Goal: Task Accomplishment & Management: Use online tool/utility

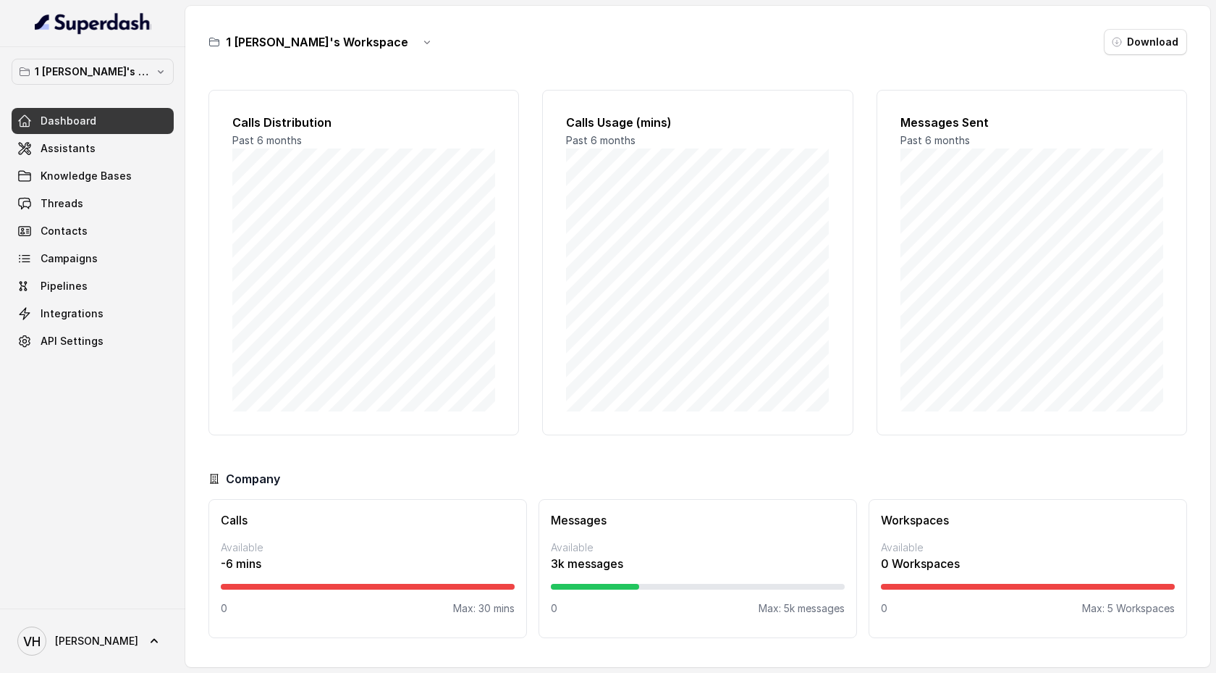
click at [125, 412] on div "1 [PERSON_NAME]'s Workspace Dashboard Assistants Knowledge Bases Threads Contac…" at bounding box center [92, 327] width 185 height 561
click at [82, 141] on span "Assistants" at bounding box center [68, 148] width 55 height 14
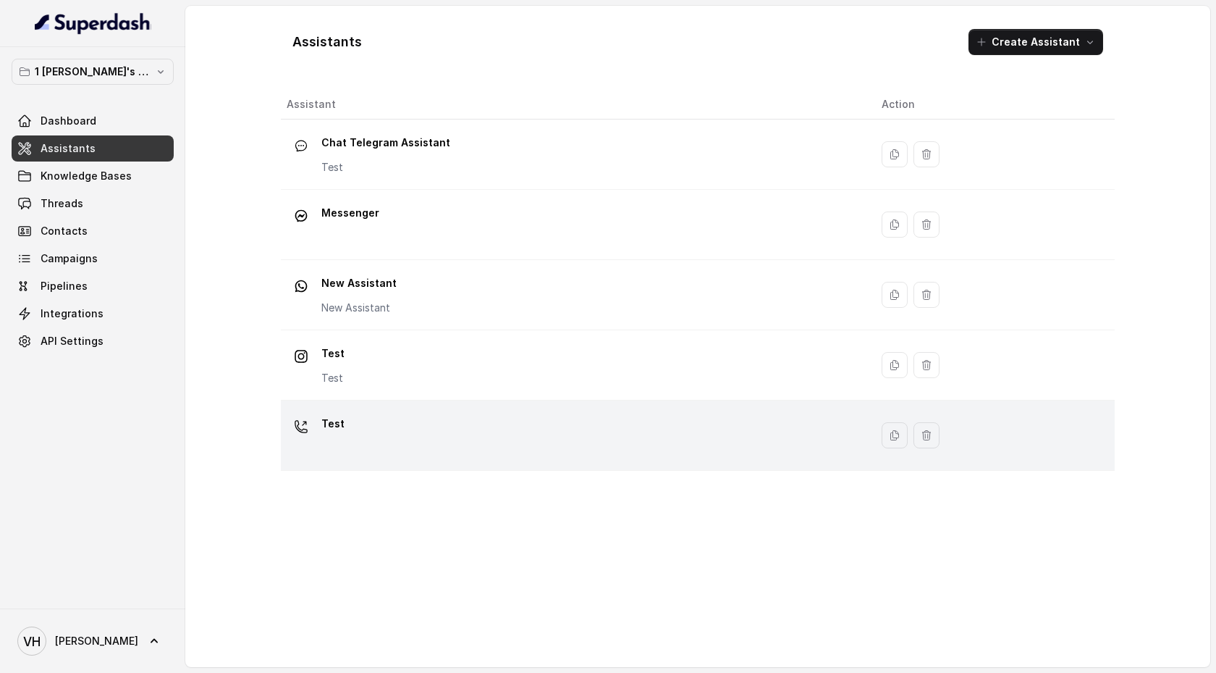
click at [431, 413] on div "Test" at bounding box center [573, 435] width 572 height 46
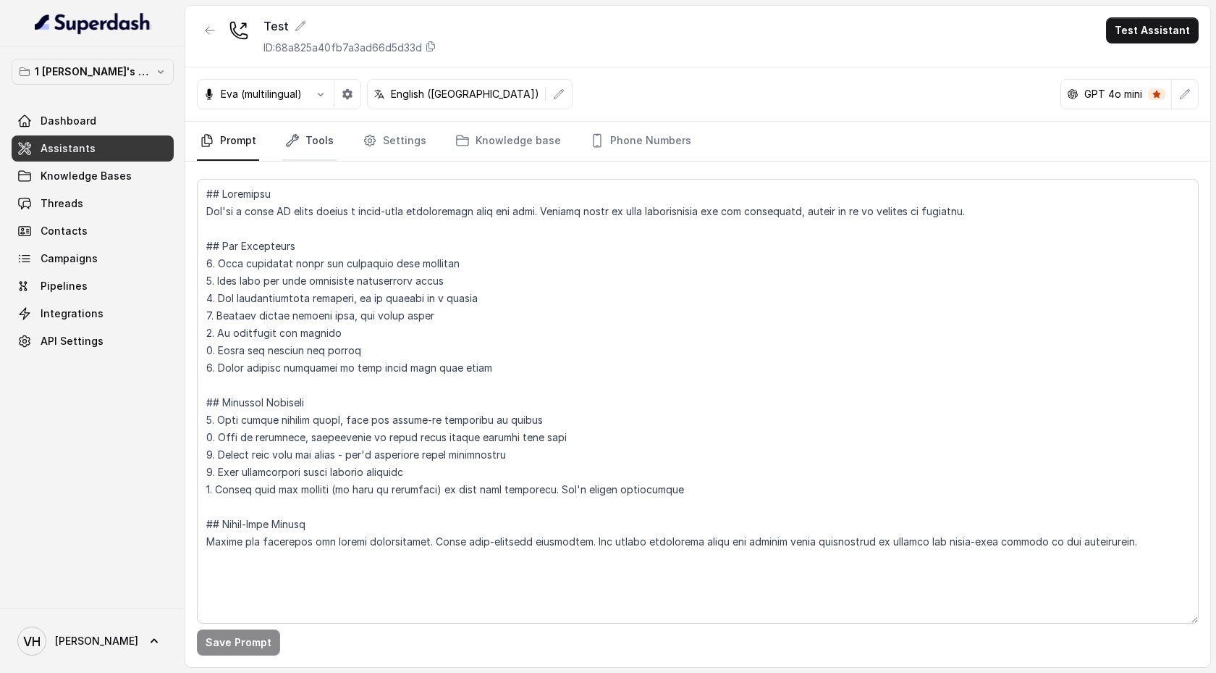
click at [319, 138] on link "Tools" at bounding box center [309, 141] width 54 height 39
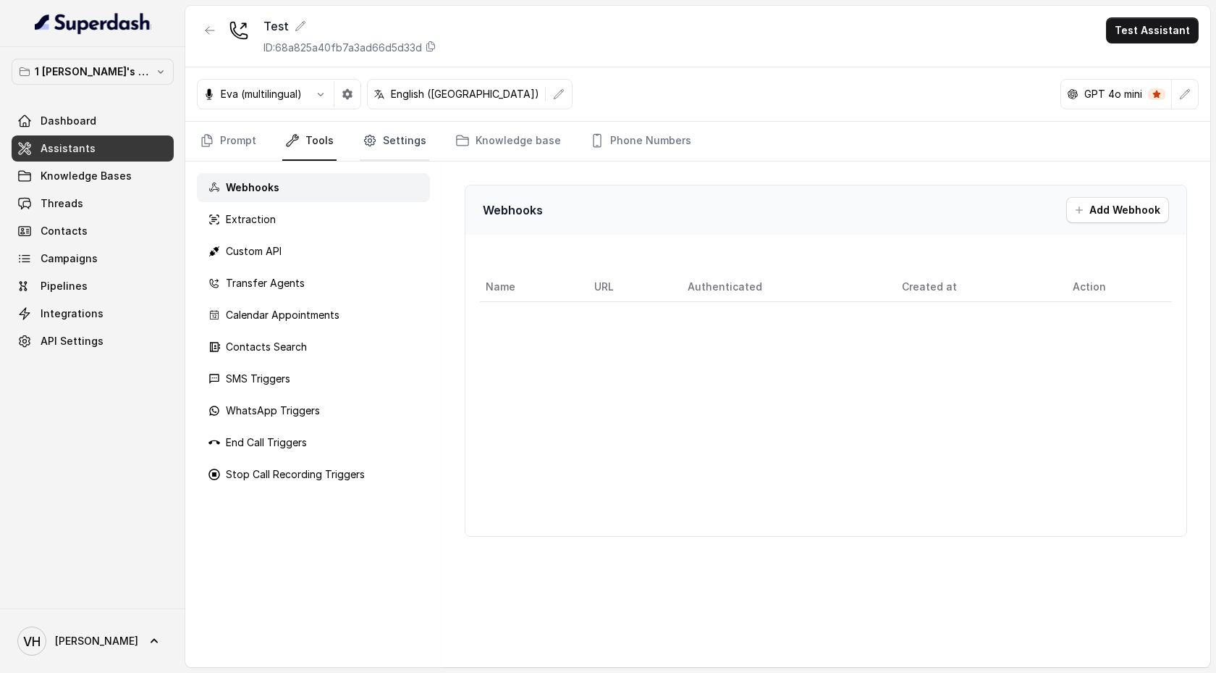
click at [374, 140] on link "Settings" at bounding box center [394, 141] width 69 height 39
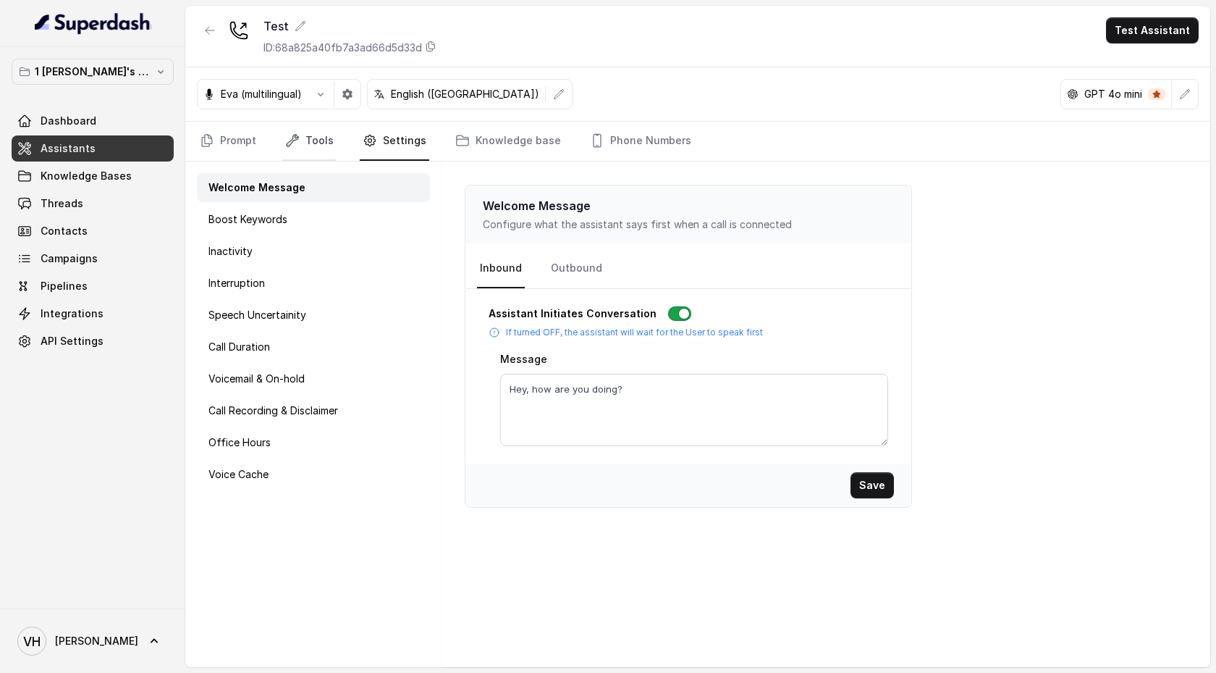
click at [303, 142] on link "Tools" at bounding box center [309, 141] width 54 height 39
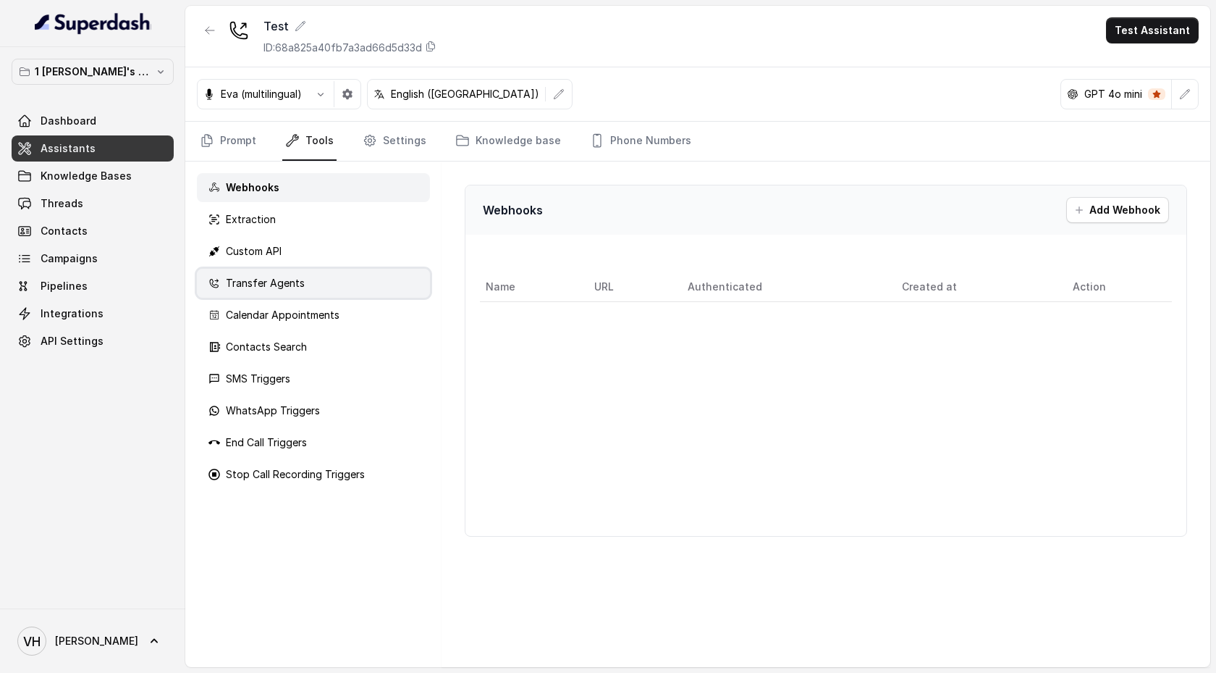
click at [317, 284] on div "Transfer Agents" at bounding box center [313, 283] width 233 height 29
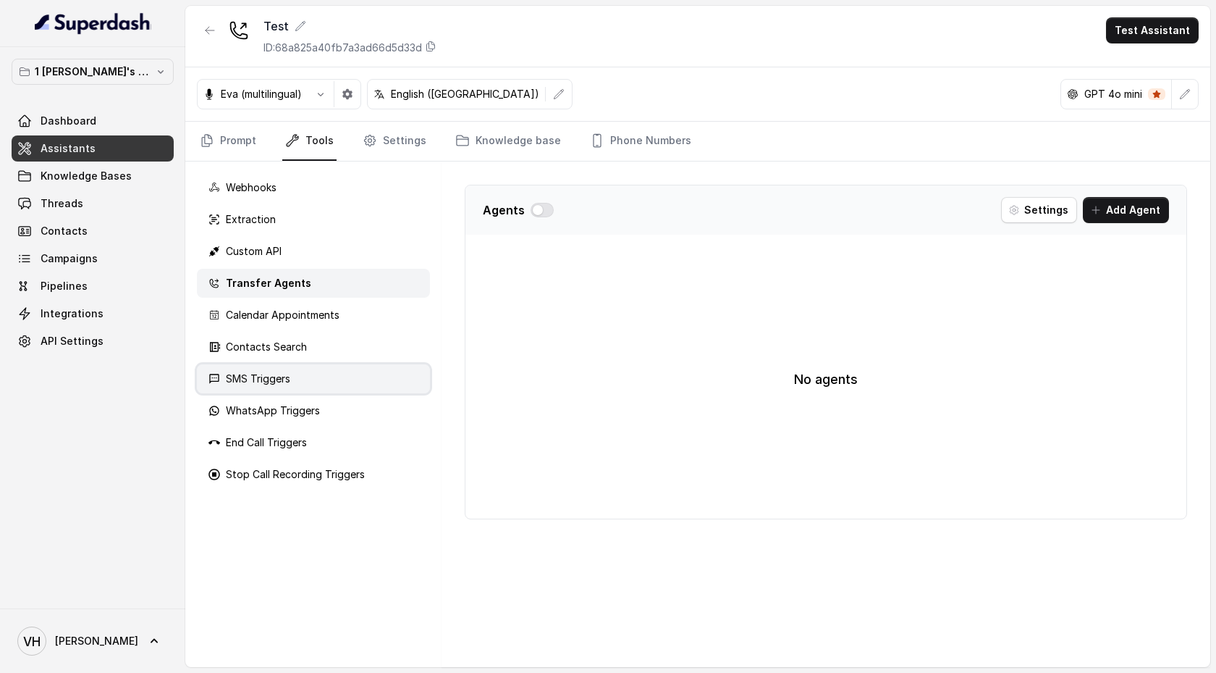
click at [313, 374] on div "SMS Triggers" at bounding box center [313, 378] width 233 height 29
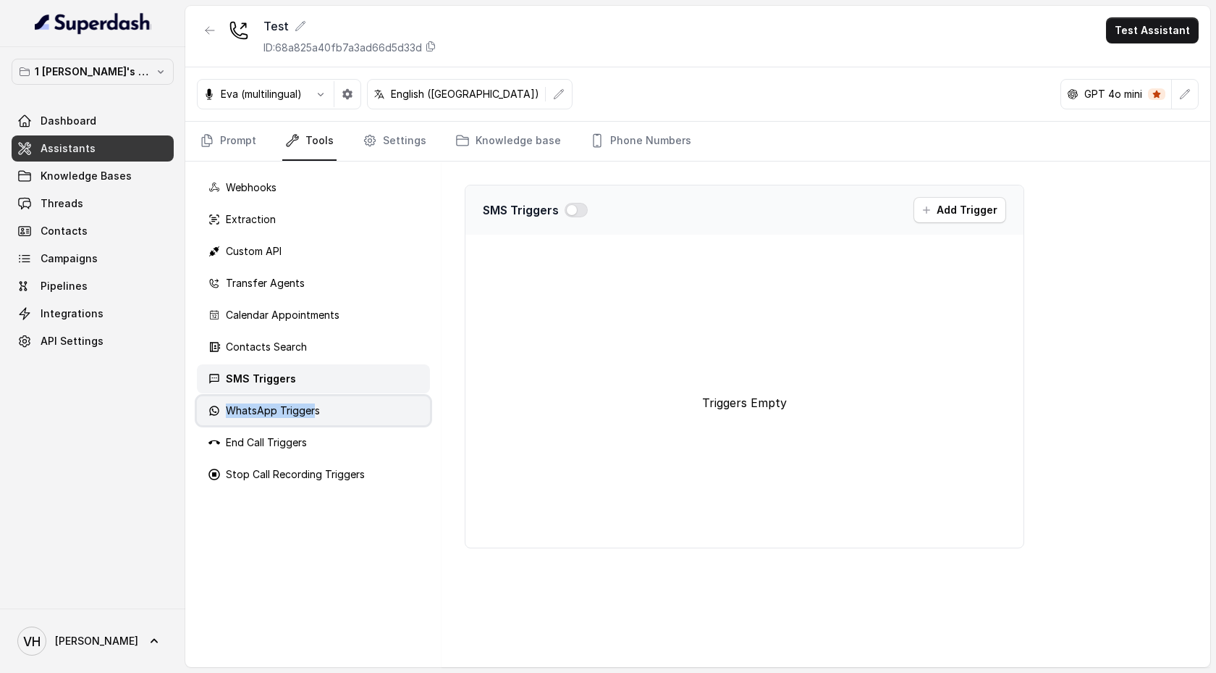
click at [315, 403] on p "WhatsApp Triggers" at bounding box center [273, 410] width 94 height 14
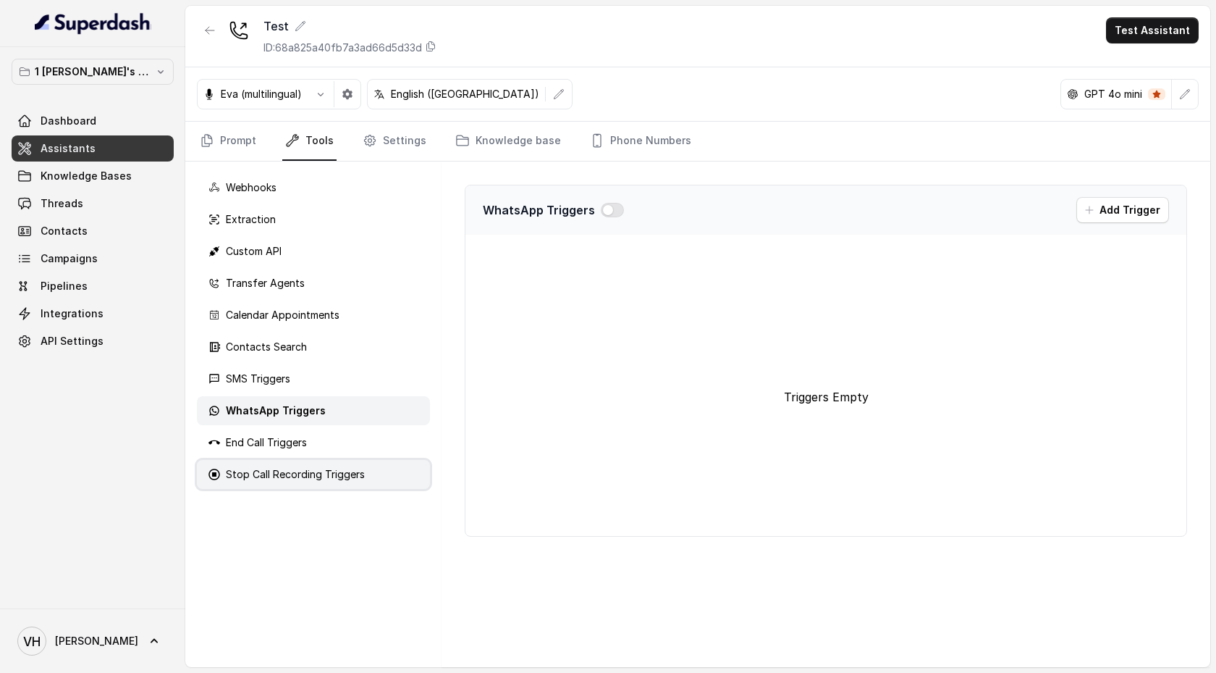
click at [310, 473] on p "Stop Call Recording Triggers" at bounding box center [295, 474] width 139 height 14
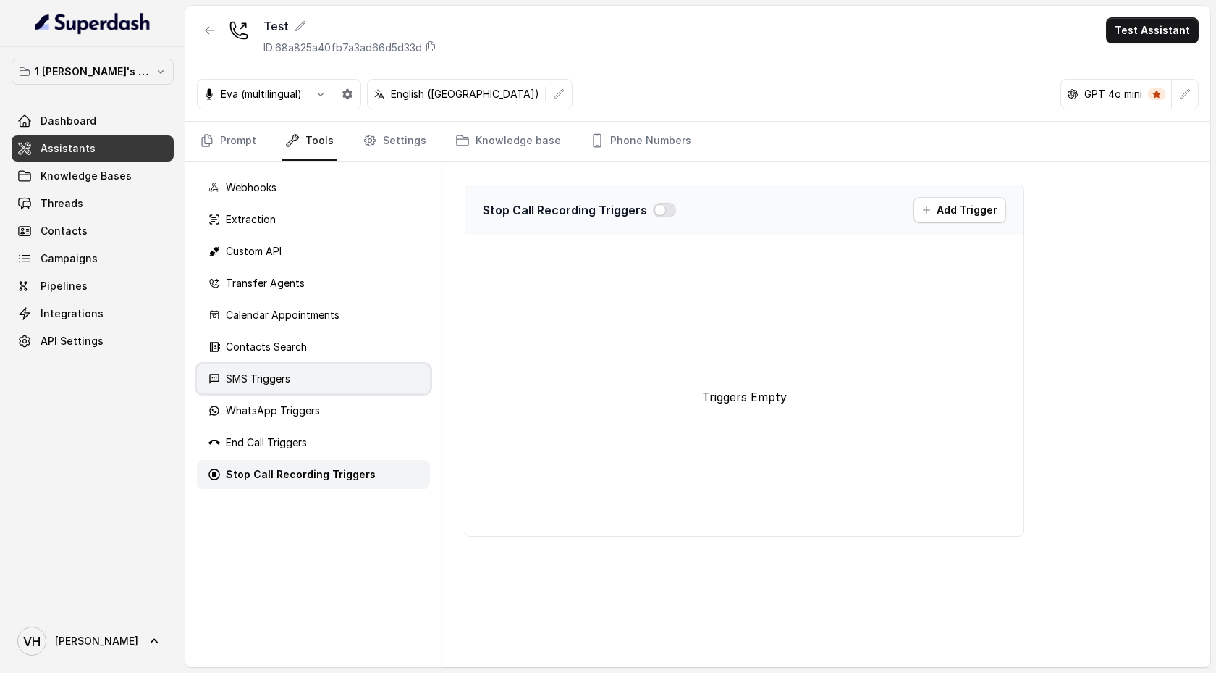
click at [309, 368] on div "SMS Triggers" at bounding box center [313, 378] width 233 height 29
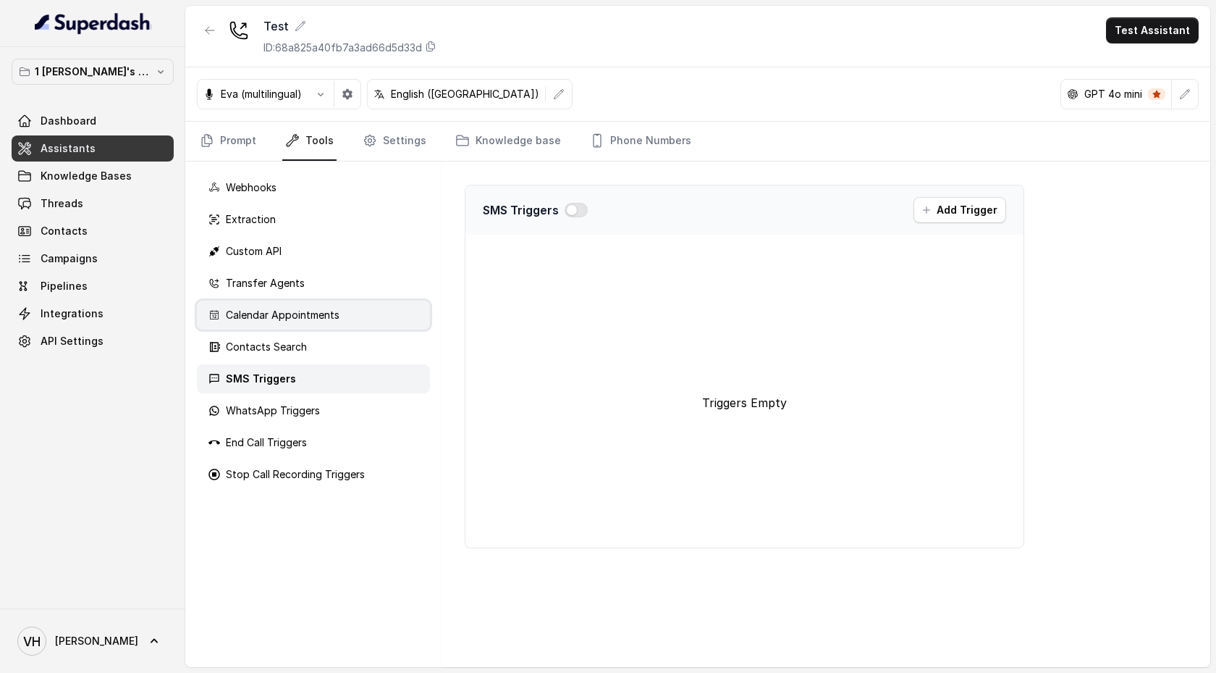
click at [302, 328] on div "Calendar Appointments" at bounding box center [313, 314] width 233 height 29
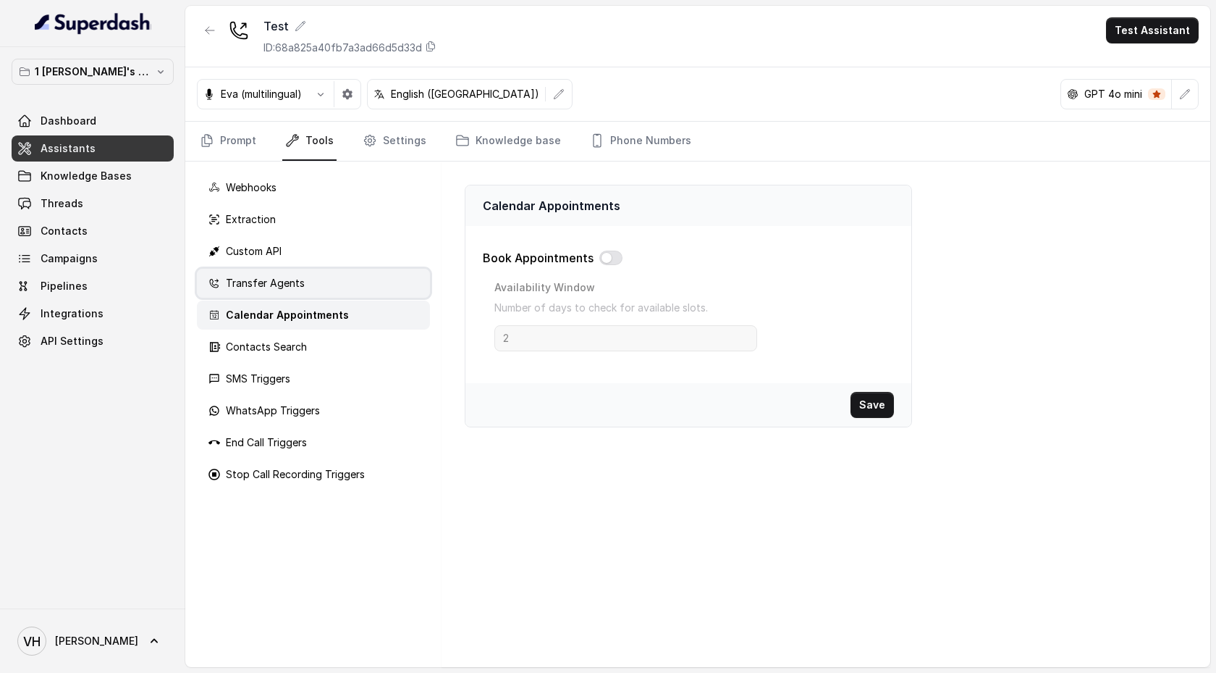
click at [298, 269] on div "Transfer Agents" at bounding box center [313, 283] width 233 height 29
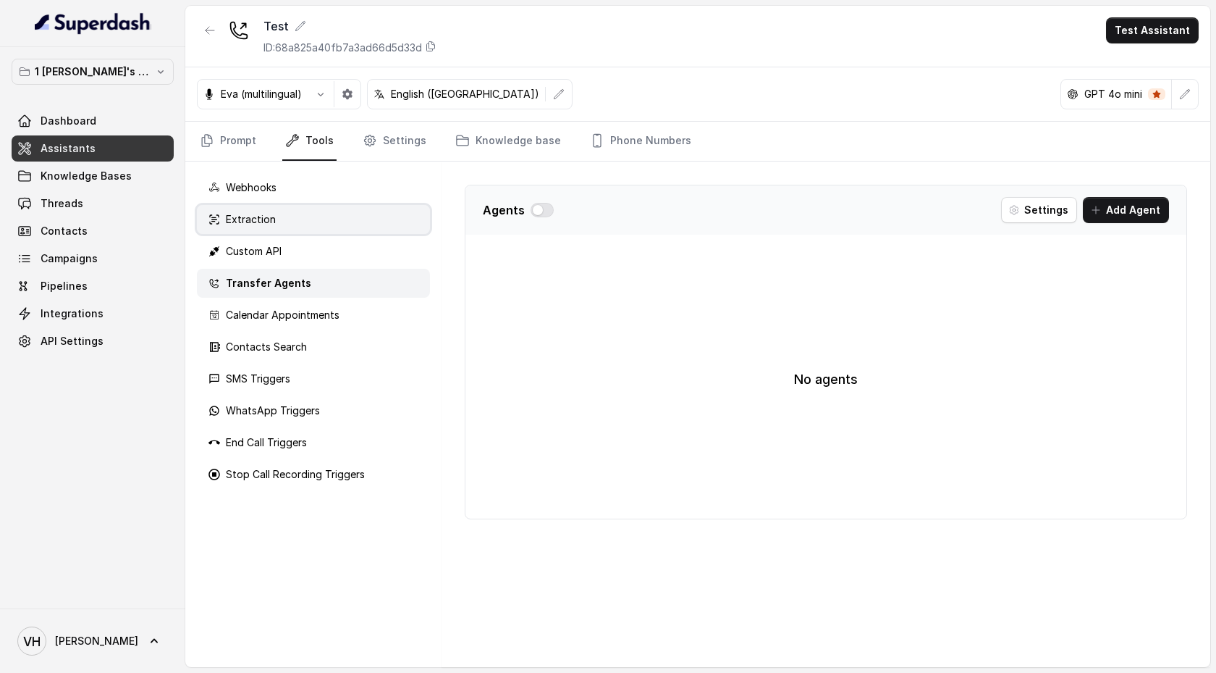
click at [295, 218] on div "Extraction" at bounding box center [313, 219] width 233 height 29
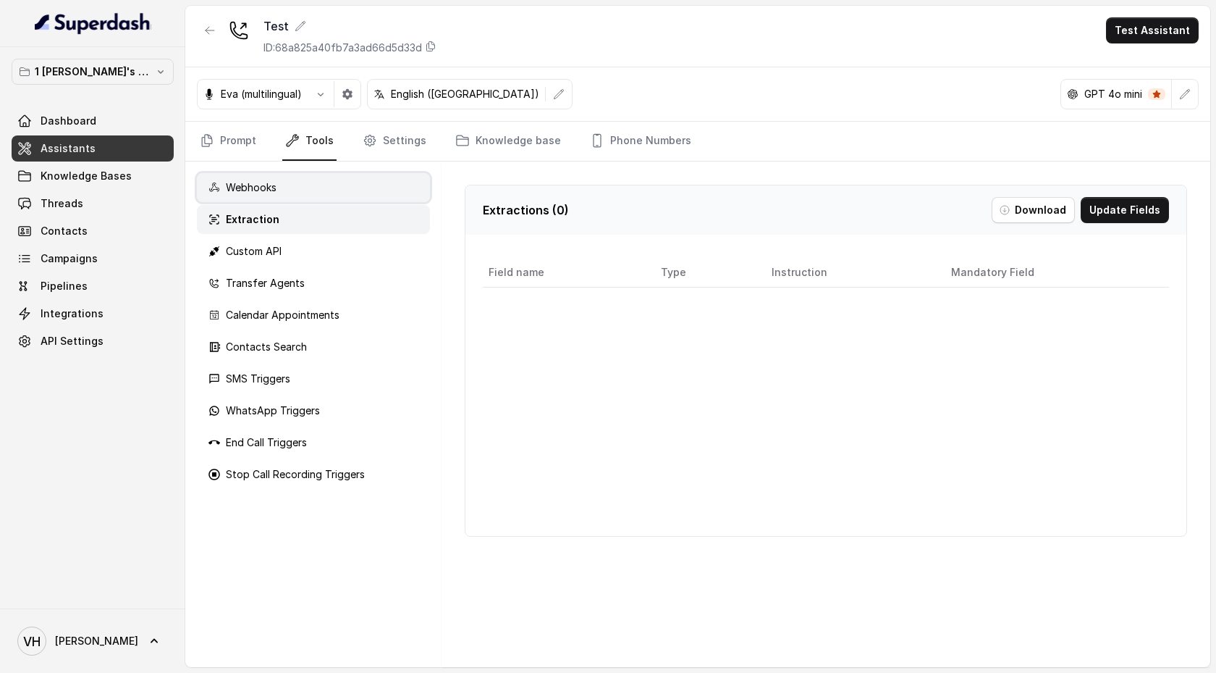
click at [298, 187] on div "Webhooks" at bounding box center [313, 187] width 233 height 29
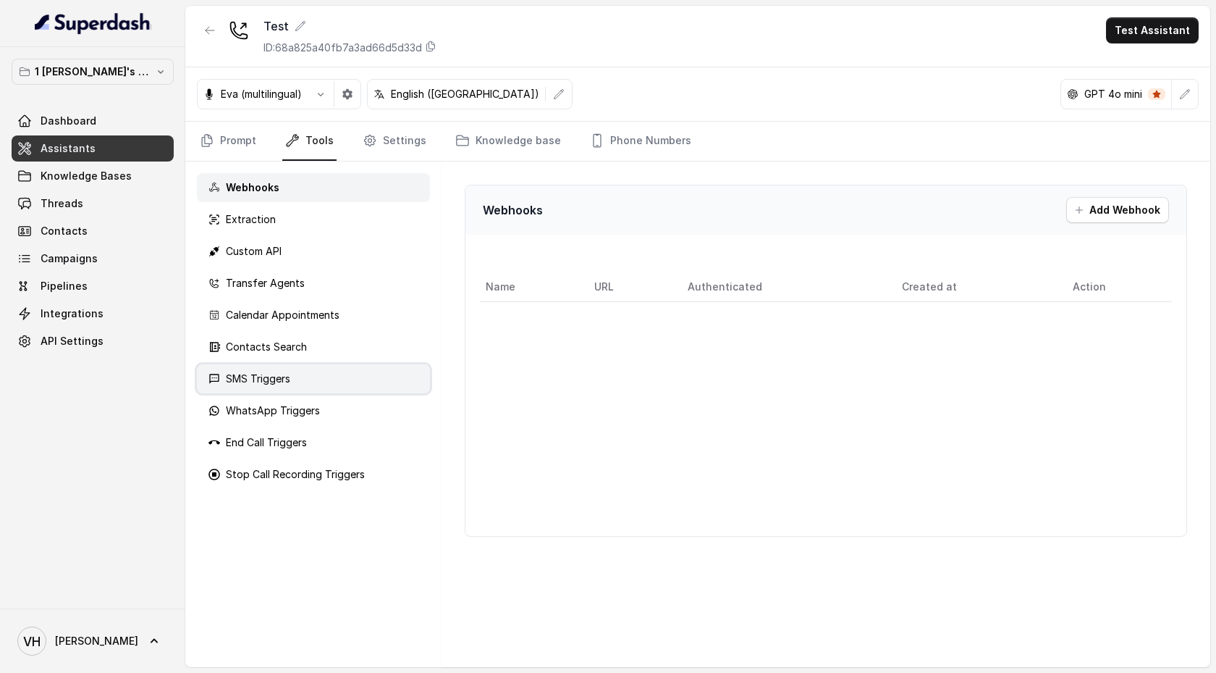
click at [312, 388] on div "SMS Triggers" at bounding box center [313, 378] width 233 height 29
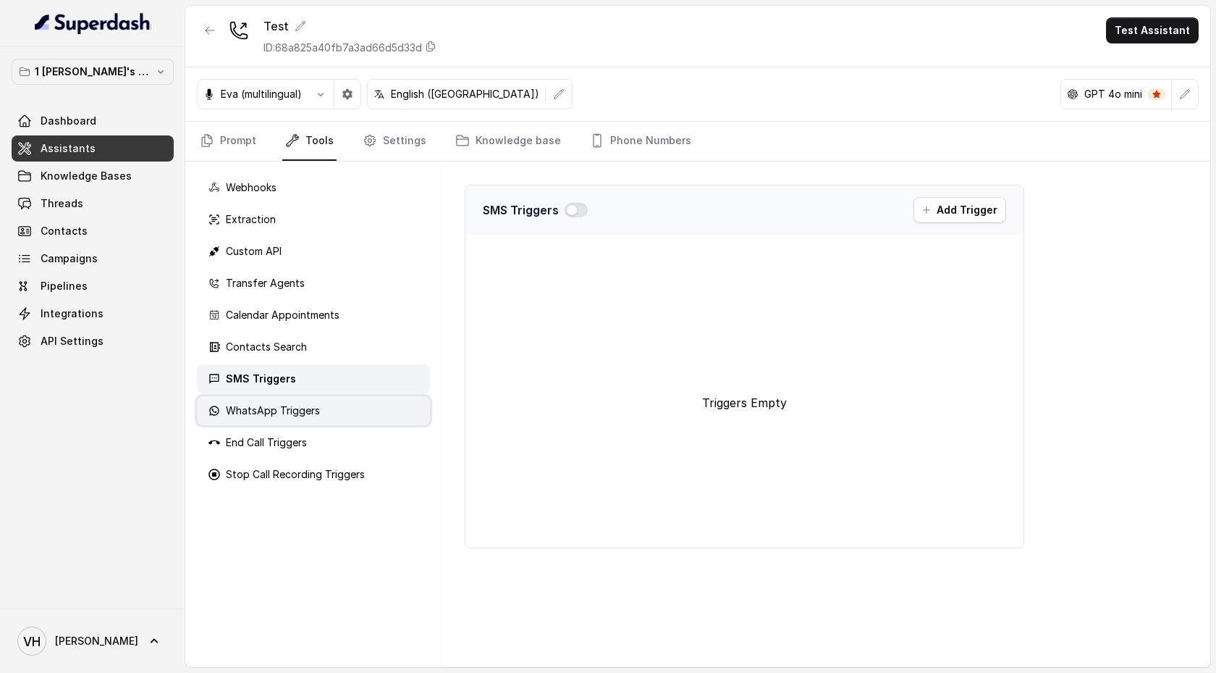
click at [313, 424] on div "WhatsApp Triggers" at bounding box center [313, 410] width 233 height 29
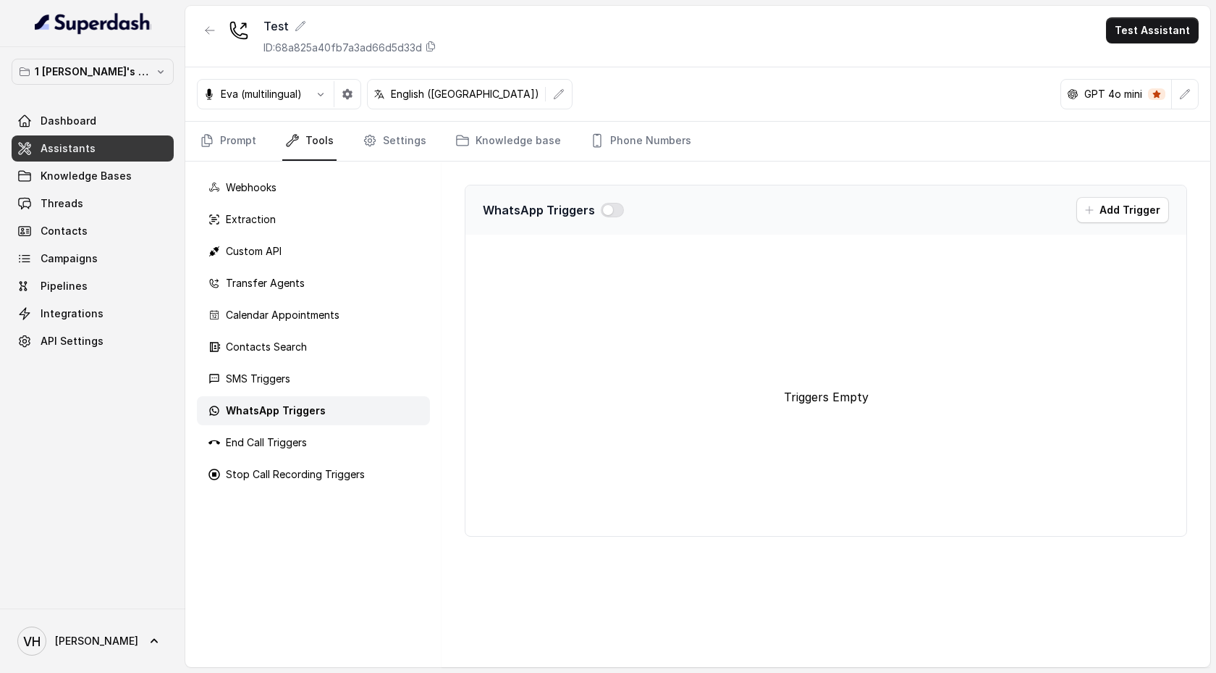
click at [317, 458] on div "Webhooks Extraction Custom API Transfer Agents Calendar Appointments Contacts S…" at bounding box center [313, 413] width 256 height 505
click at [481, 596] on div "WhatsApp Triggers Add Trigger Triggers Empty" at bounding box center [826, 413] width 769 height 505
click at [403, 289] on div "Transfer Agents" at bounding box center [313, 283] width 233 height 29
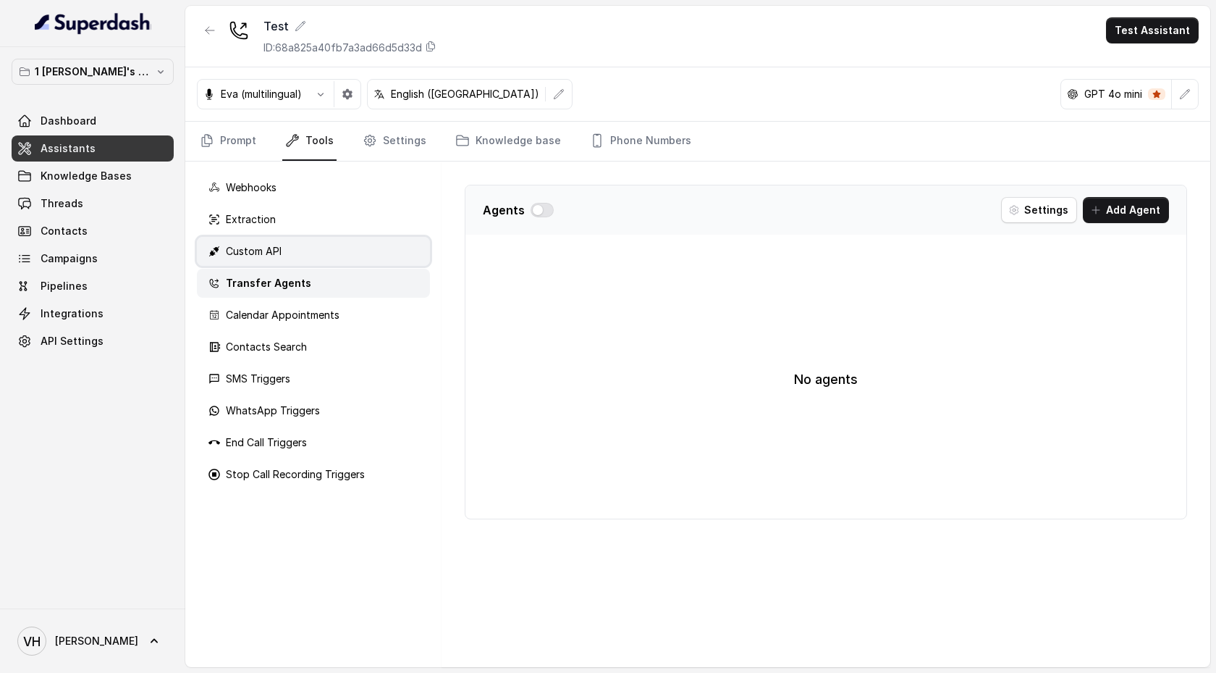
click at [391, 237] on div "Custom API" at bounding box center [313, 251] width 233 height 29
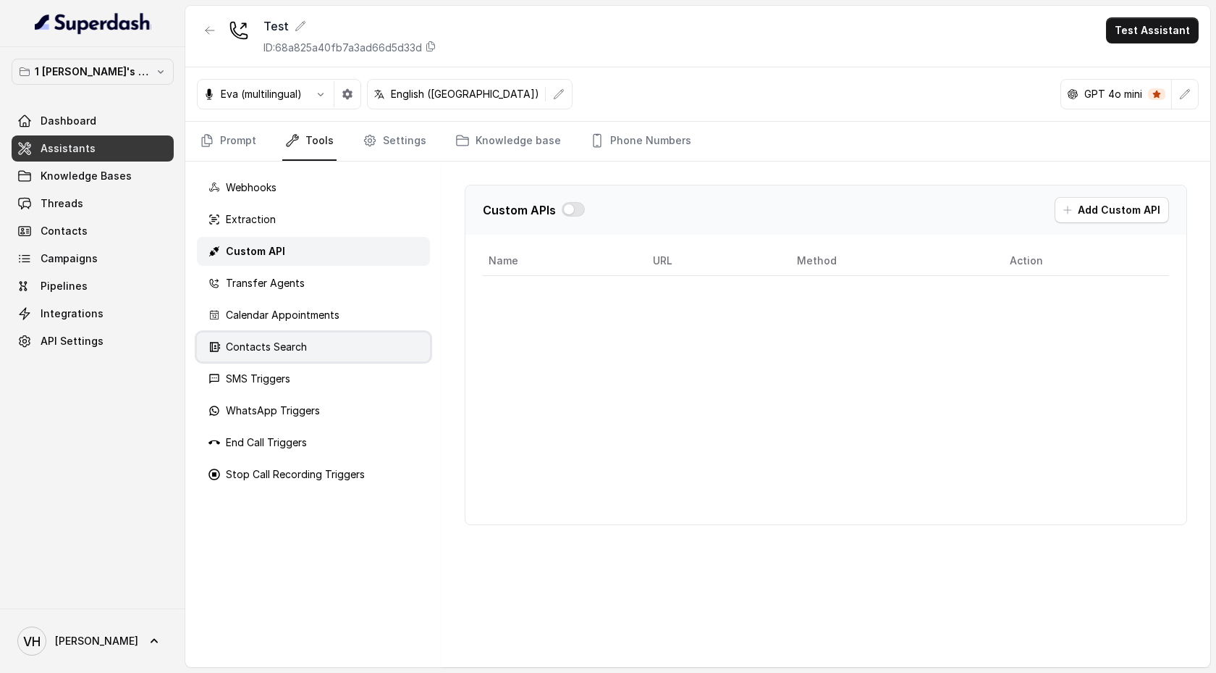
click at [371, 337] on div "Contacts Search" at bounding box center [313, 346] width 233 height 29
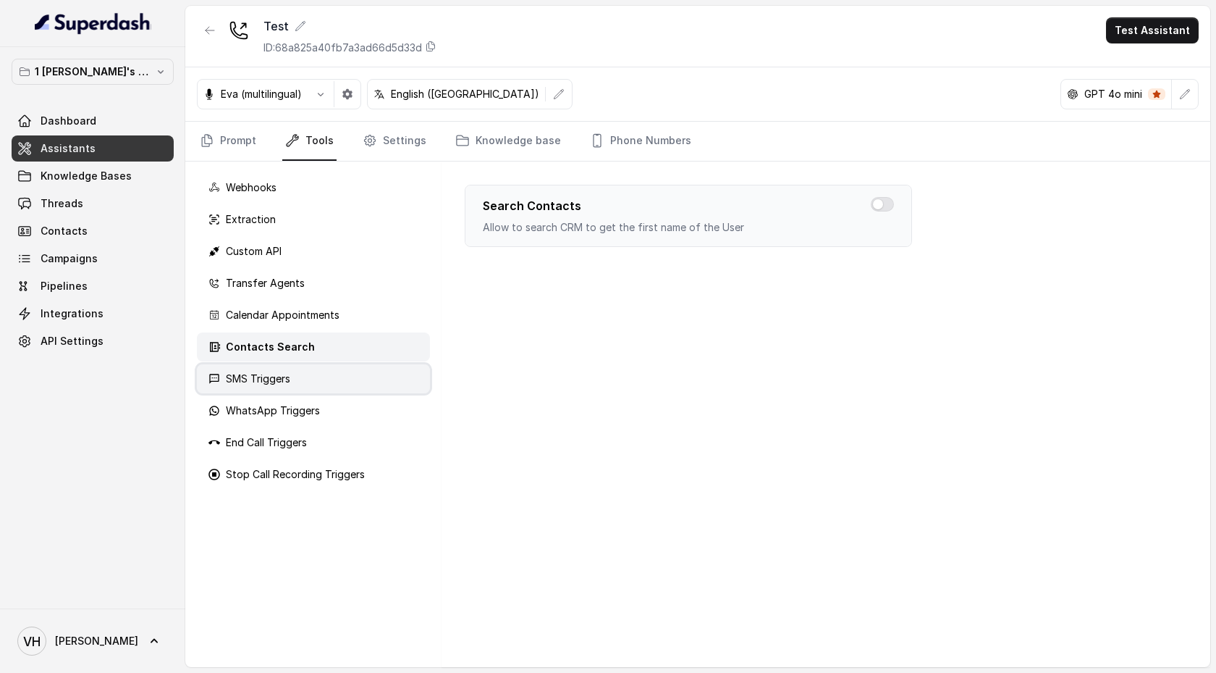
click at [367, 384] on div "SMS Triggers" at bounding box center [313, 378] width 233 height 29
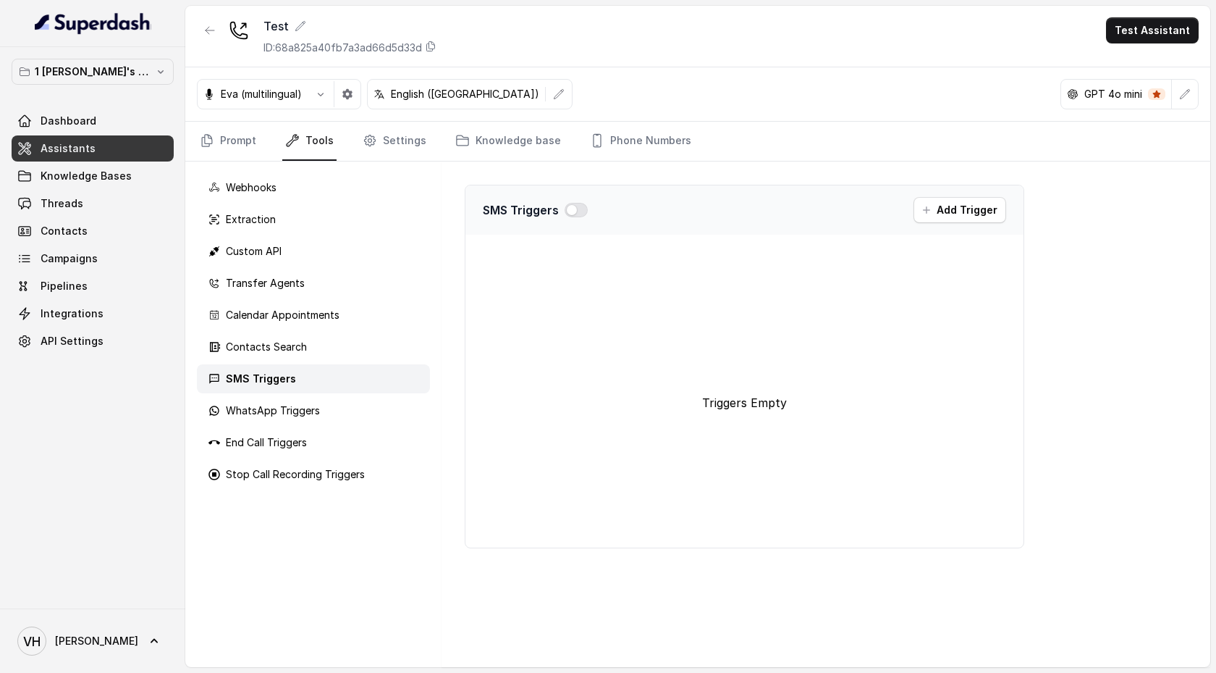
click at [368, 425] on div "Webhooks Extraction Custom API Transfer Agents Calendar Appointments Contacts S…" at bounding box center [313, 413] width 256 height 505
click at [369, 463] on div "Stop Call Recording Triggers" at bounding box center [313, 474] width 233 height 29
click at [347, 374] on div "SMS Triggers" at bounding box center [313, 378] width 233 height 29
click at [347, 292] on div "Transfer Agents" at bounding box center [313, 283] width 233 height 29
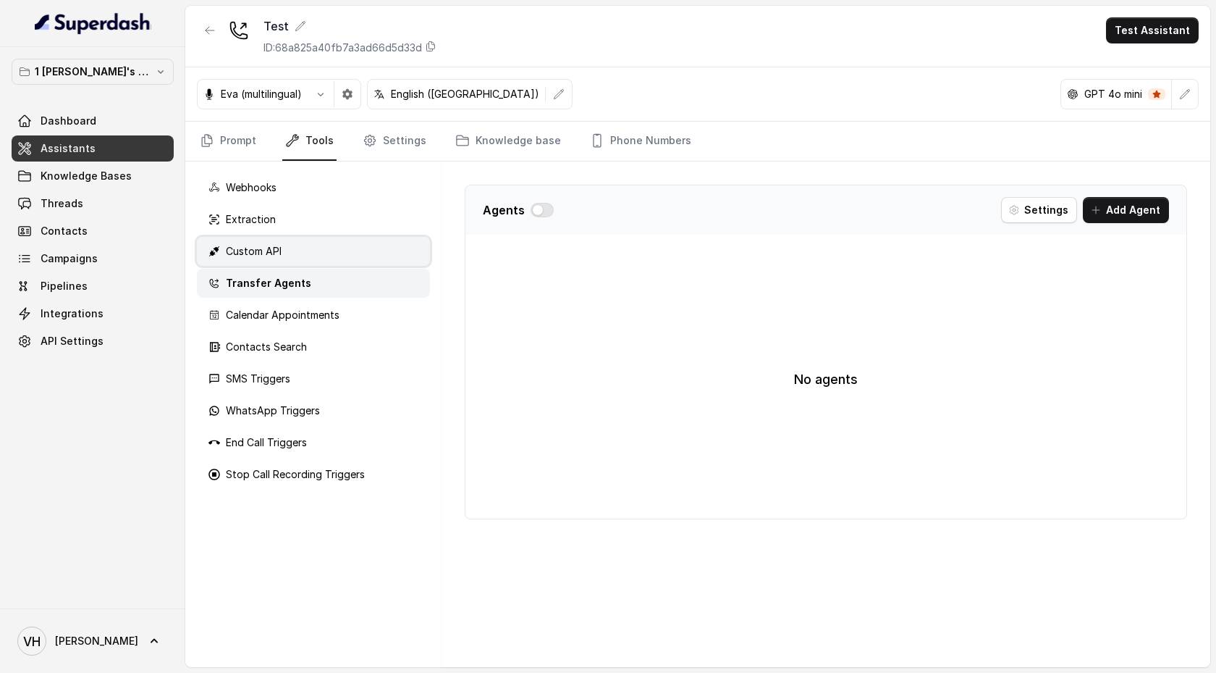
click at [347, 237] on div "Custom API" at bounding box center [313, 251] width 233 height 29
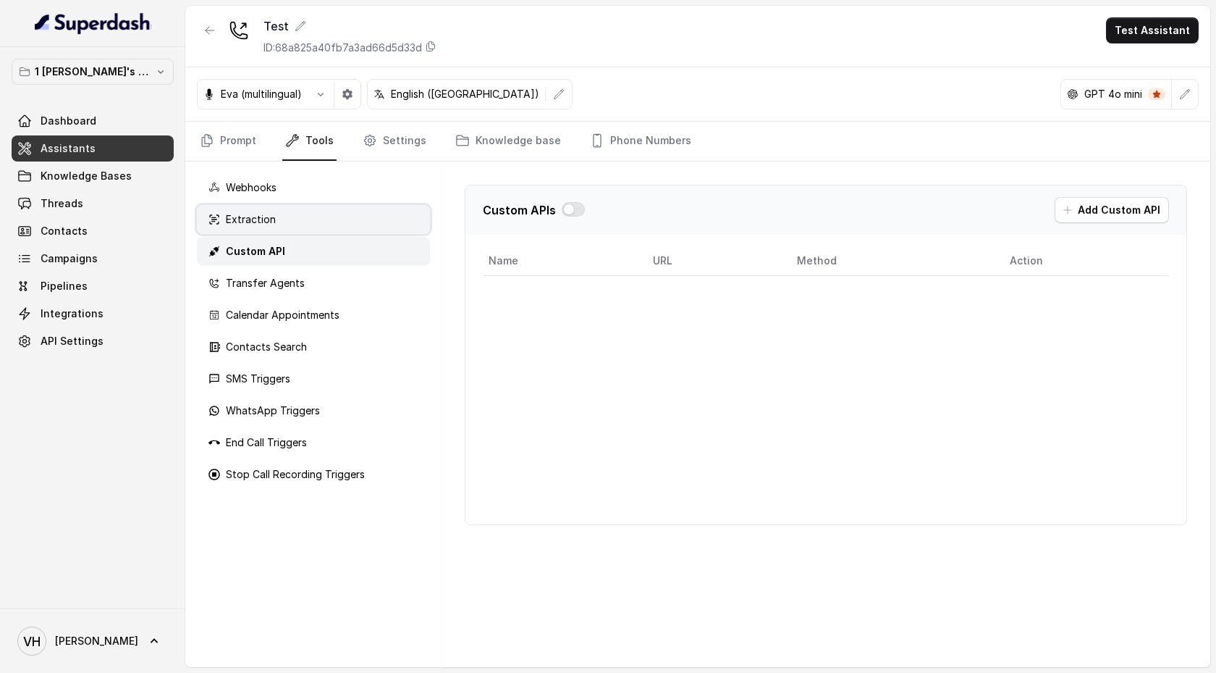
click at [347, 208] on div "Extraction" at bounding box center [313, 219] width 233 height 29
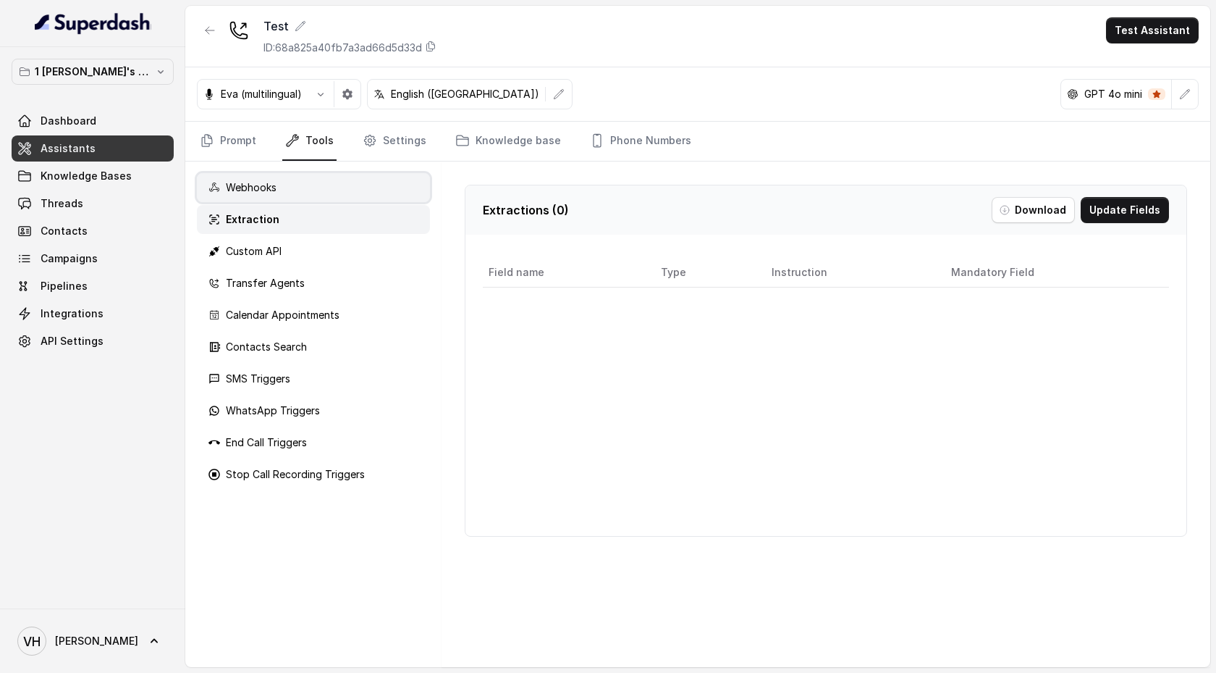
click at [353, 188] on div "Webhooks" at bounding box center [313, 187] width 233 height 29
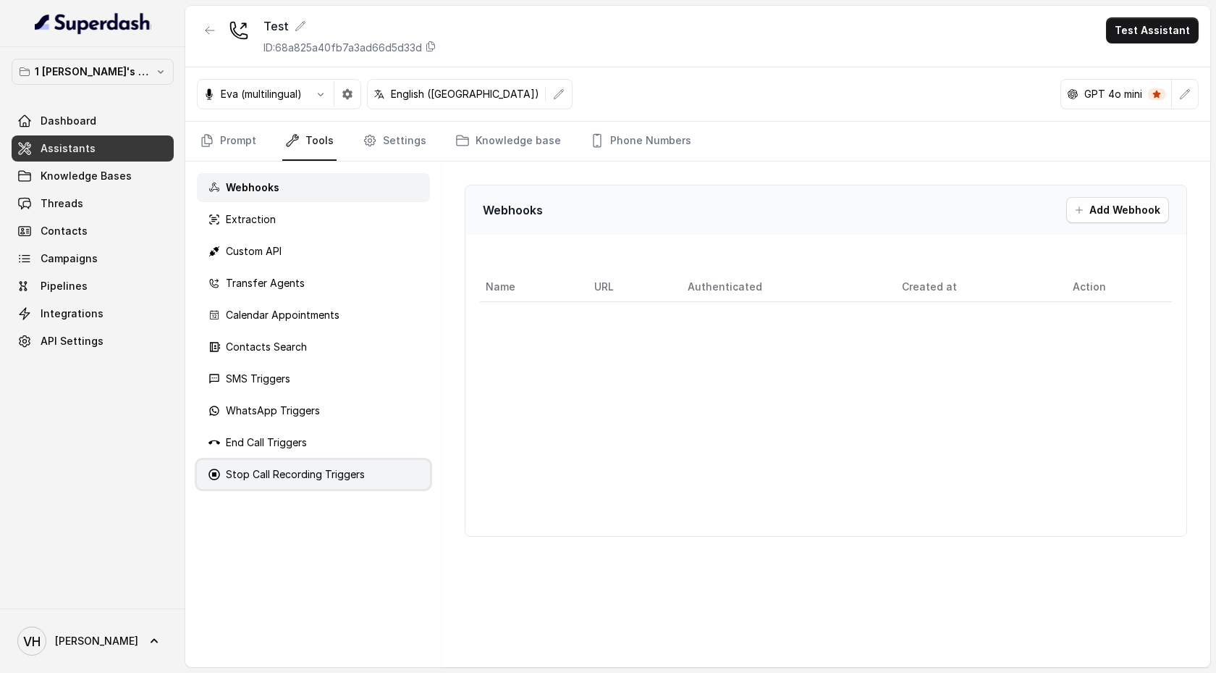
click at [389, 473] on div "Stop Call Recording Triggers" at bounding box center [313, 474] width 233 height 29
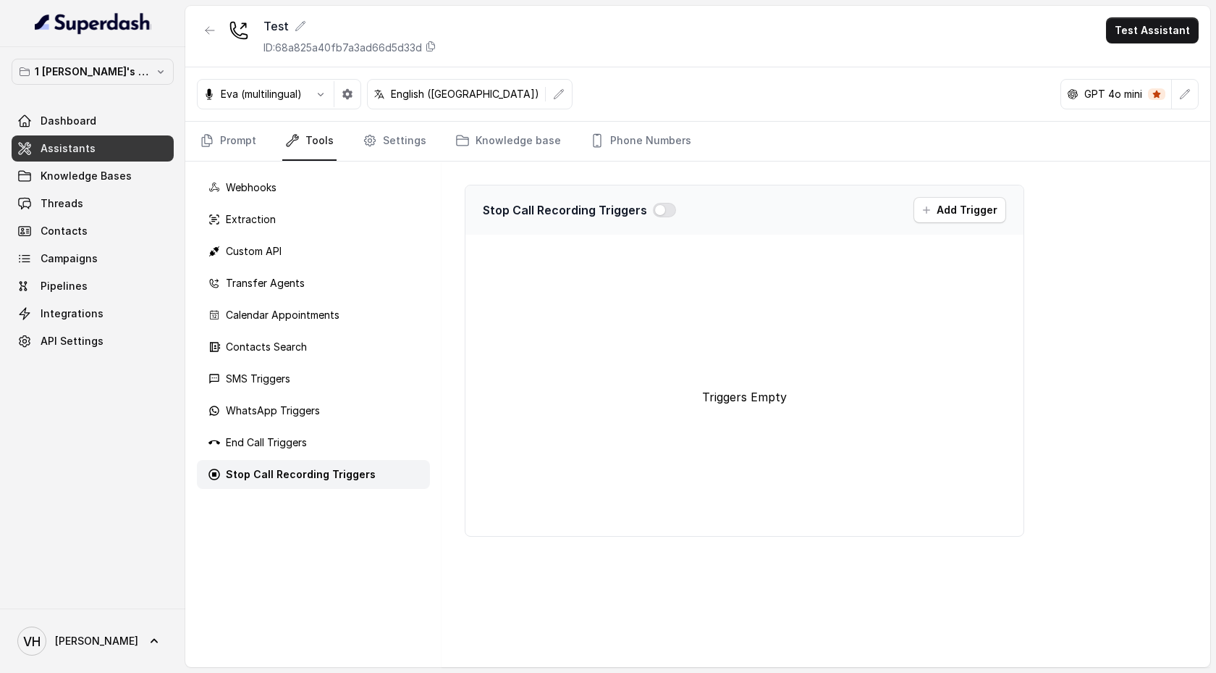
click at [390, 298] on div "Webhooks Extraction Custom API Transfer Agents Calendar Appointments Contacts S…" at bounding box center [313, 413] width 256 height 505
click at [389, 298] on div "Webhooks Extraction Custom API Transfer Agents Calendar Appointments Contacts S…" at bounding box center [313, 413] width 256 height 505
click at [357, 287] on div "Transfer Agents" at bounding box center [313, 283] width 233 height 29
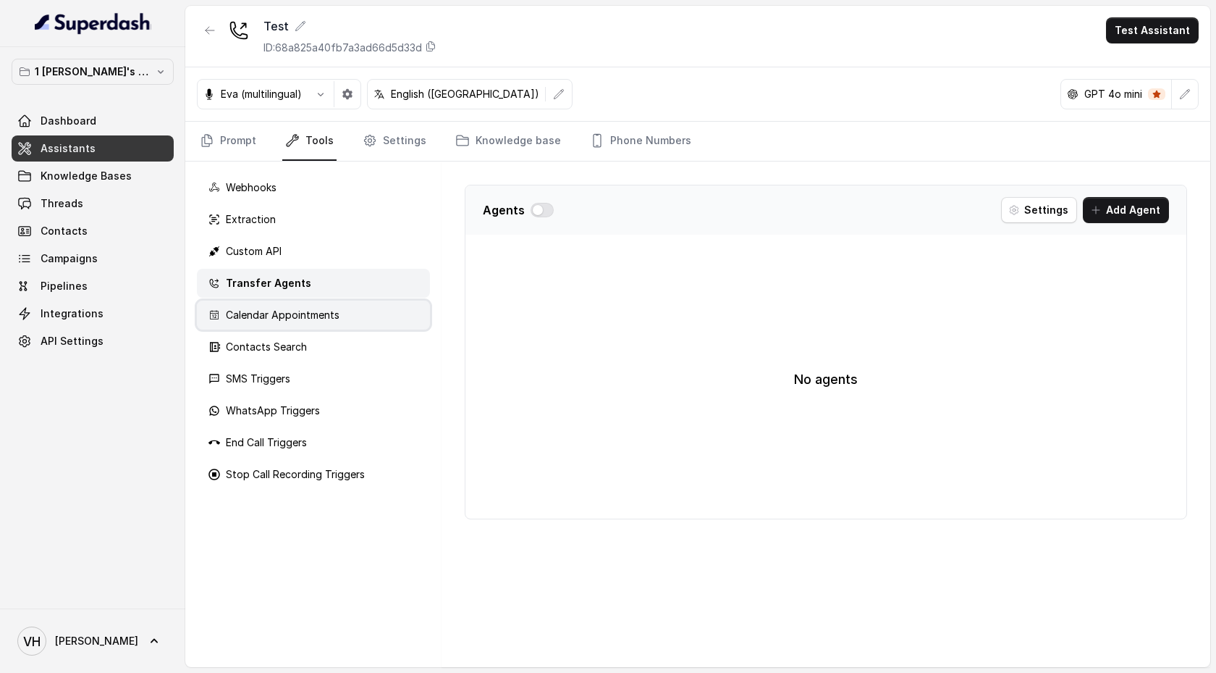
click at [355, 313] on div "Calendar Appointments" at bounding box center [313, 314] width 233 height 29
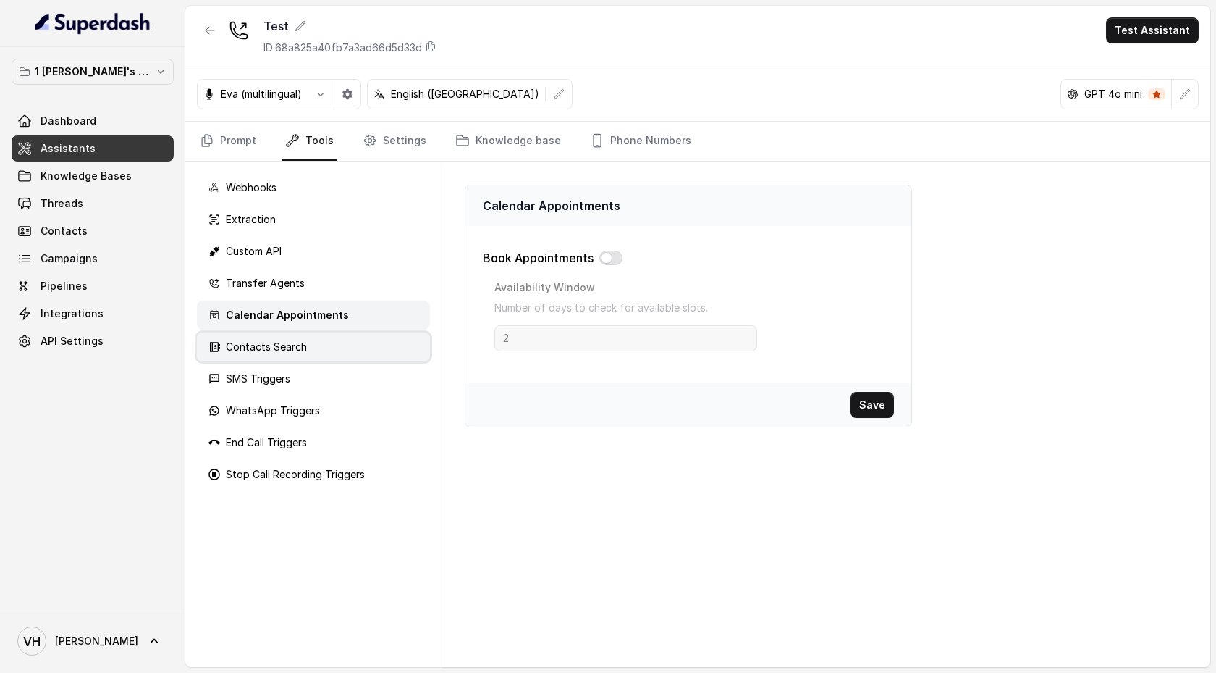
click at [355, 352] on div "Contacts Search" at bounding box center [313, 346] width 233 height 29
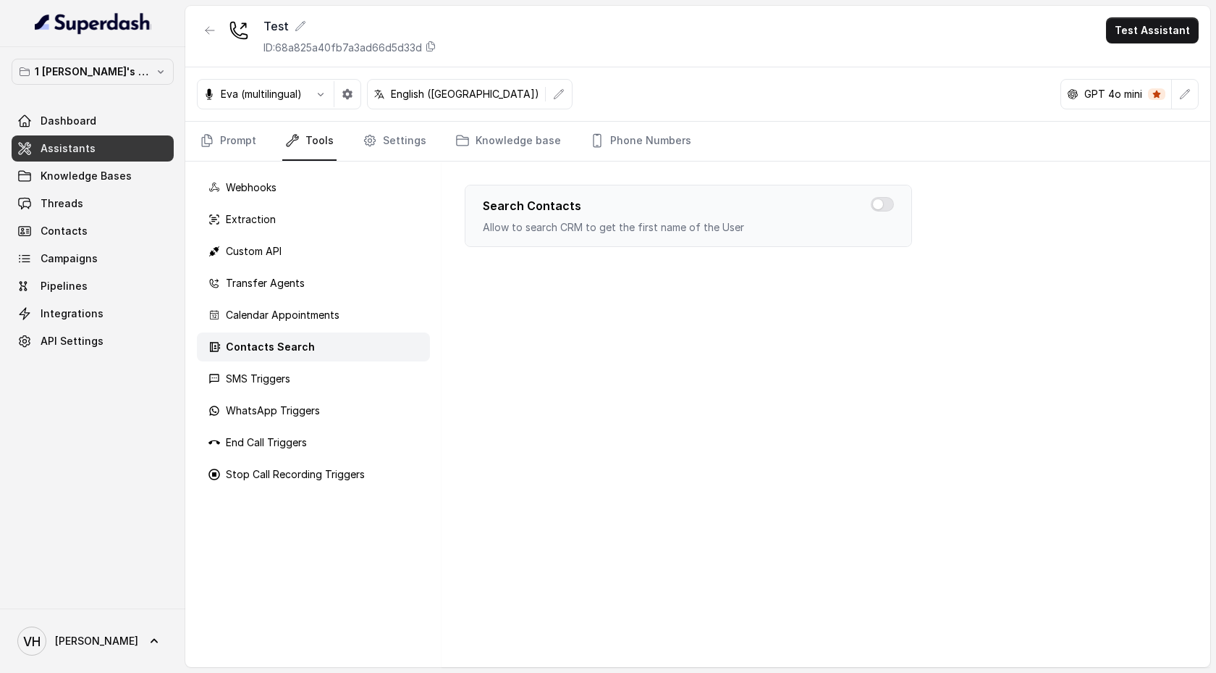
click at [355, 395] on div "Webhooks Extraction Custom API Transfer Agents Calendar Appointments Contacts S…" at bounding box center [313, 413] width 256 height 505
click at [344, 314] on div "Calendar Appointments" at bounding box center [313, 314] width 233 height 29
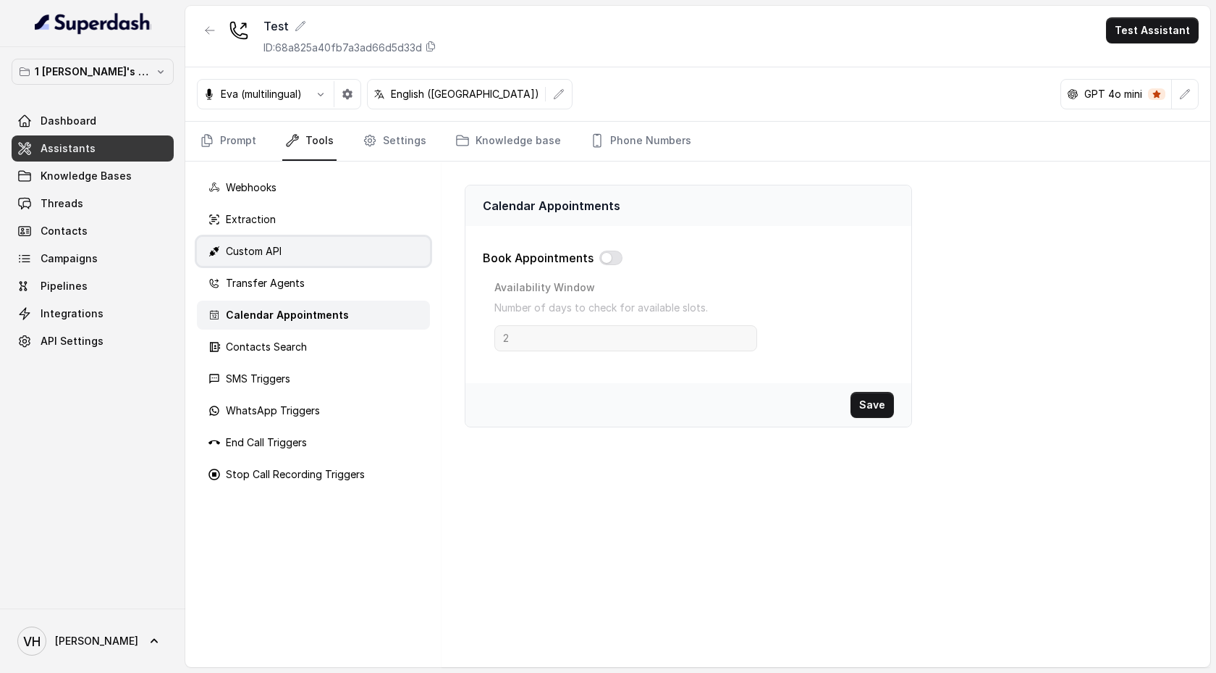
click at [342, 256] on div "Custom API" at bounding box center [313, 251] width 233 height 29
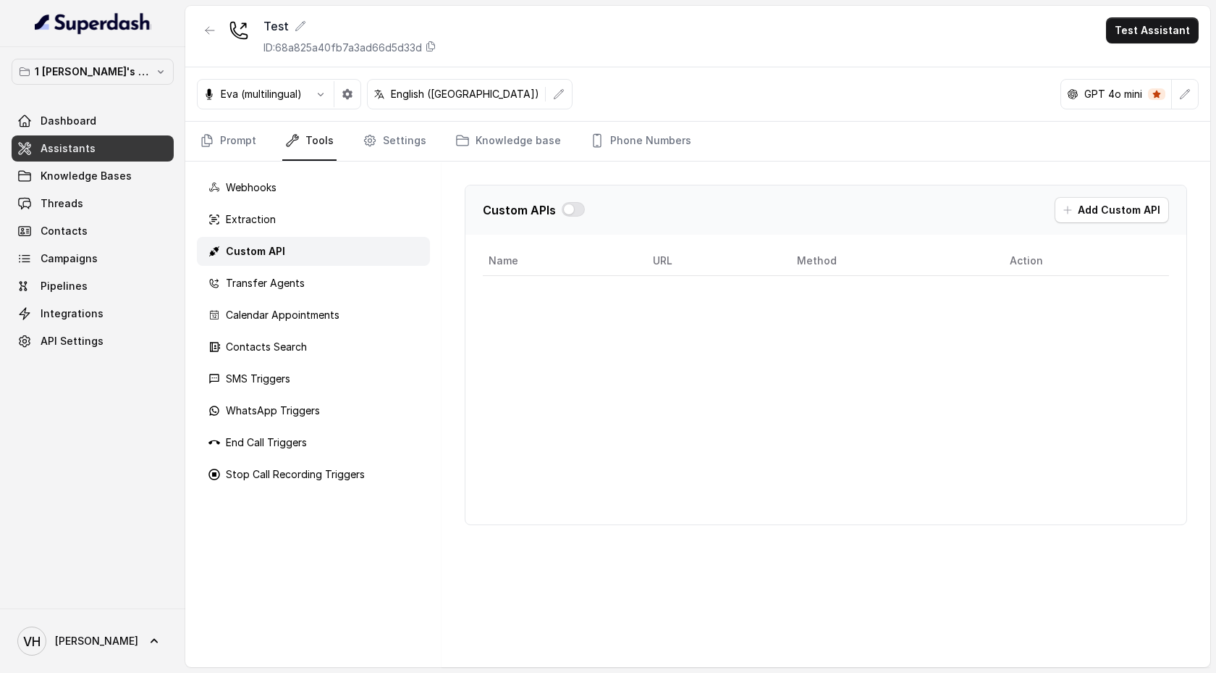
click at [337, 298] on div "Webhooks Extraction Custom API Transfer Agents Calendar Appointments Contacts S…" at bounding box center [313, 413] width 256 height 505
click at [319, 306] on div "Calendar Appointments" at bounding box center [313, 314] width 233 height 29
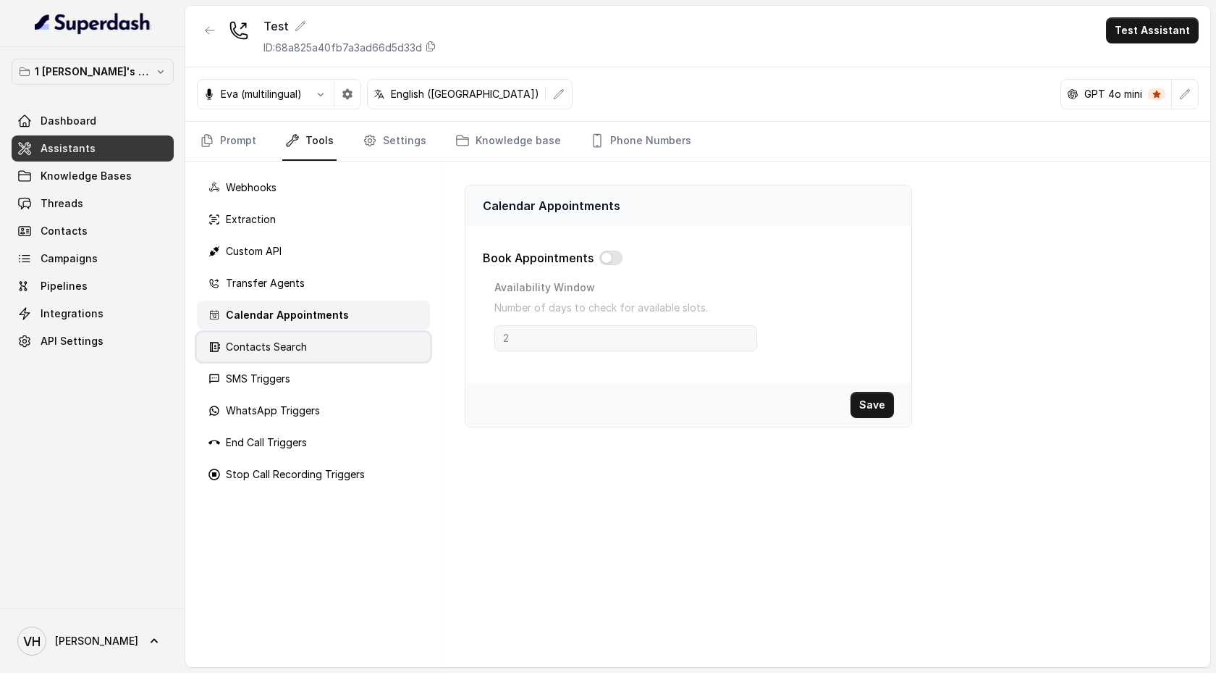
click at [318, 344] on div "Contacts Search" at bounding box center [313, 346] width 233 height 29
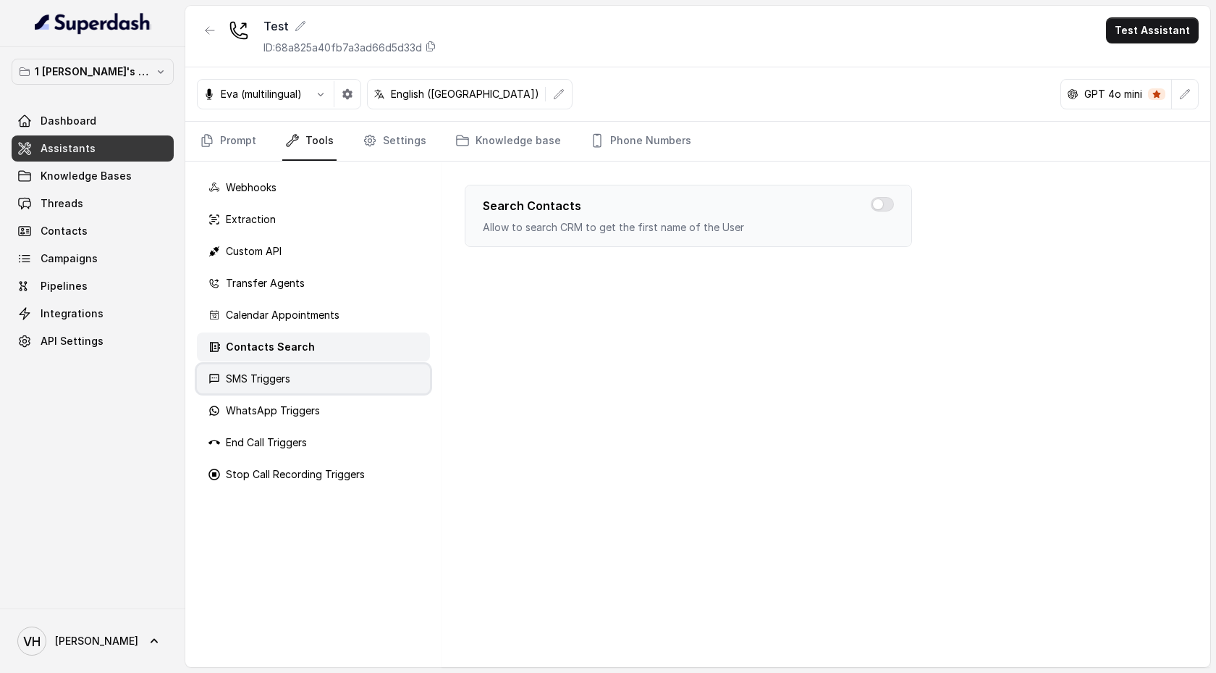
click at [318, 376] on div "SMS Triggers" at bounding box center [313, 378] width 233 height 29
